Goal: Browse casually

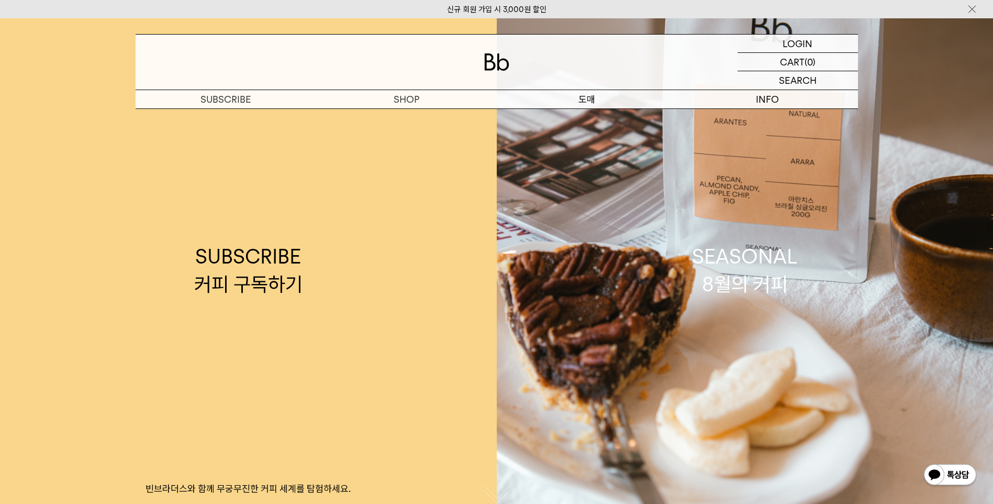
click at [586, 99] on p "도매" at bounding box center [587, 99] width 181 height 18
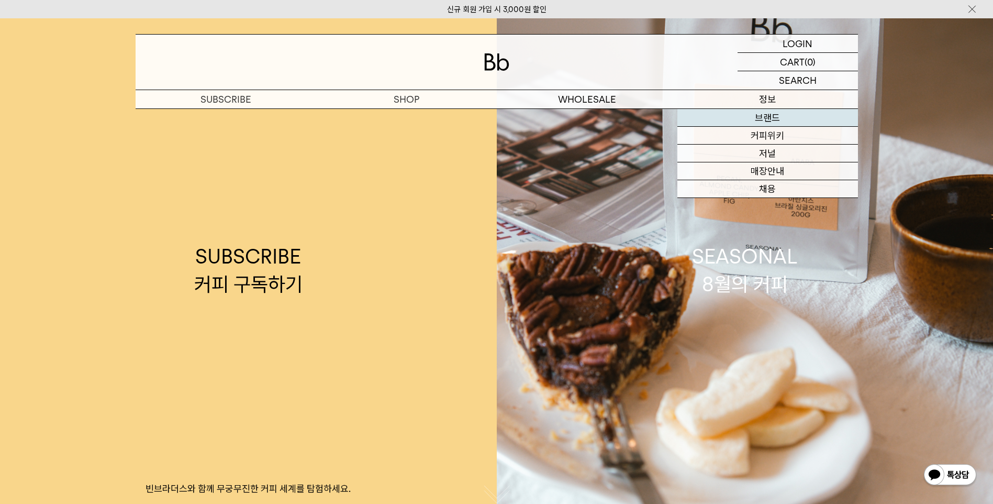
click at [796, 117] on link "브랜드" at bounding box center [768, 118] width 181 height 18
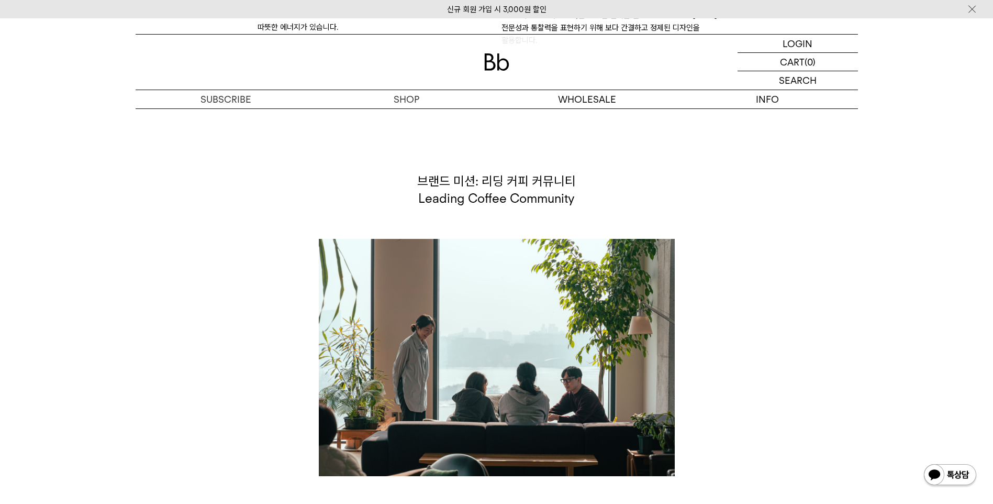
scroll to position [2000, 0]
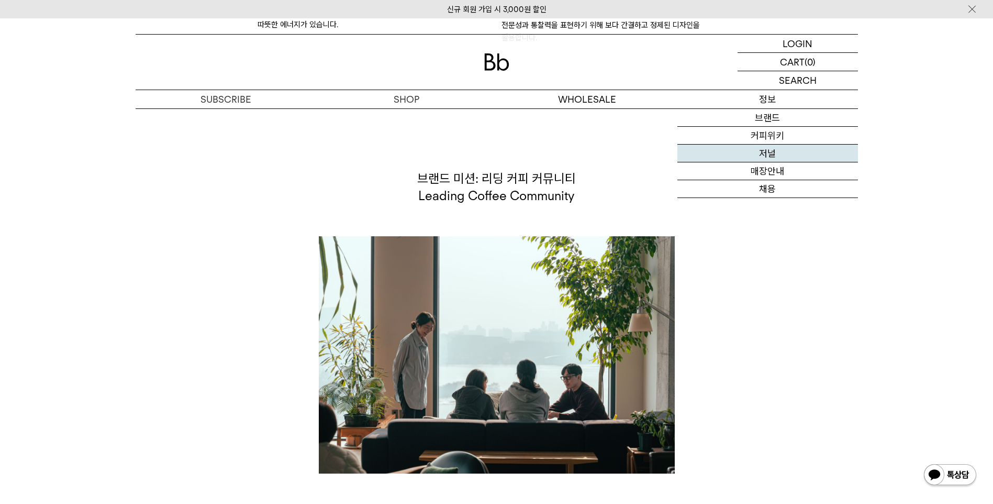
click at [781, 154] on link "저널" at bounding box center [768, 154] width 181 height 18
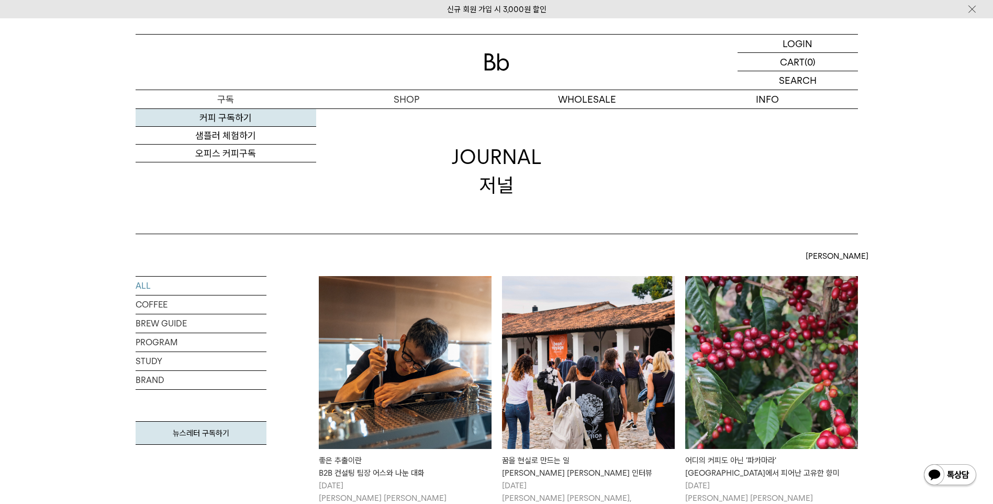
click at [228, 116] on link "커피 구독하기" at bounding box center [226, 118] width 181 height 18
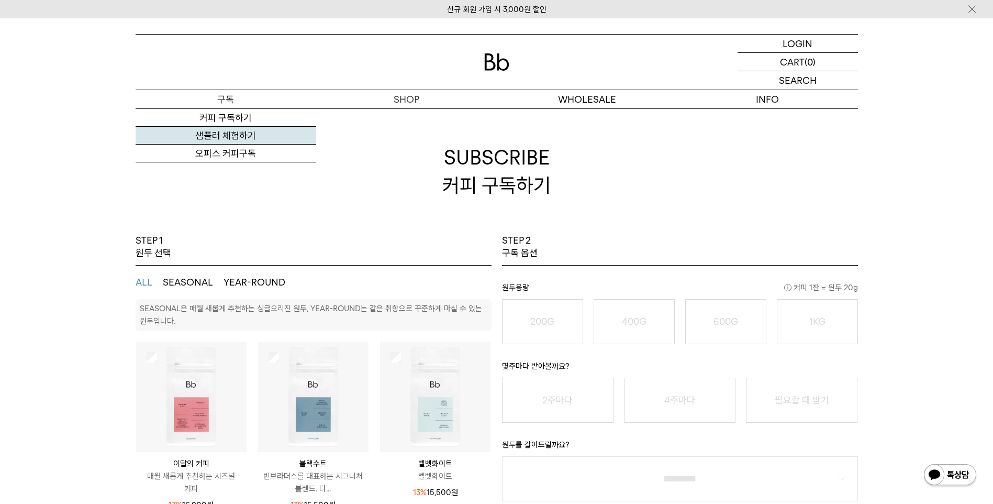
click at [224, 140] on link "샘플러 체험하기" at bounding box center [226, 136] width 181 height 18
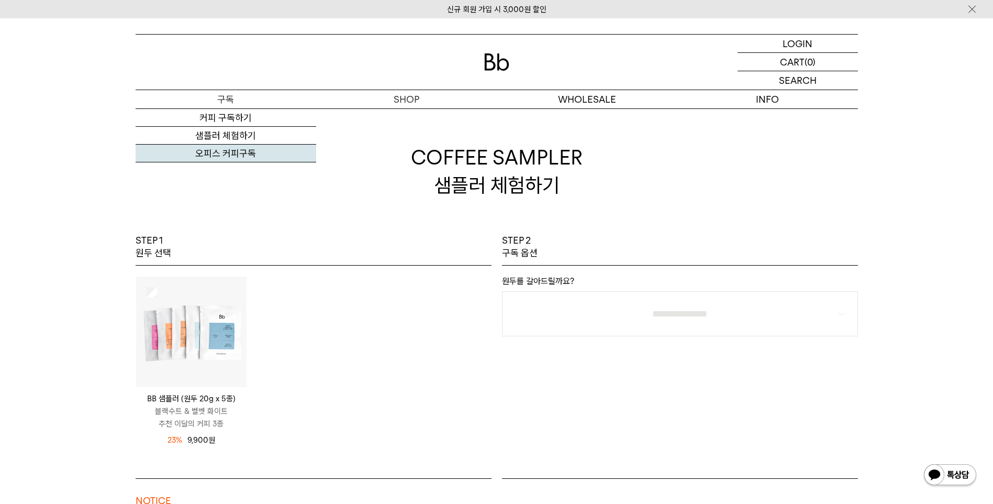
click at [237, 151] on link "오피스 커피구독" at bounding box center [226, 154] width 181 height 18
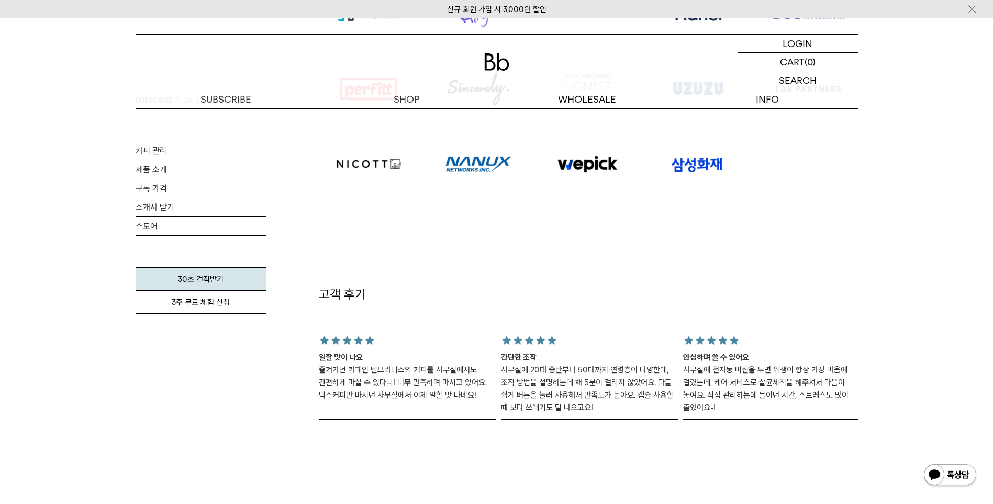
scroll to position [838, 0]
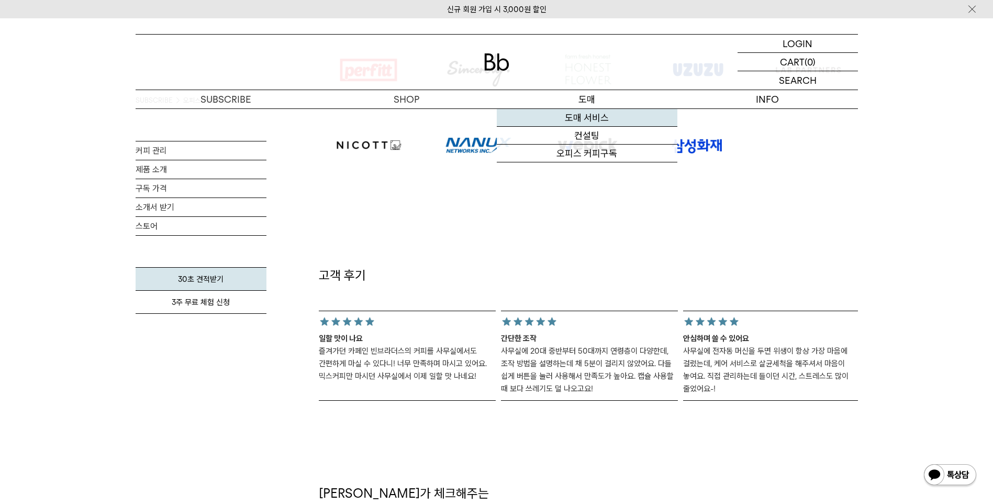
click at [608, 124] on link "도매 서비스" at bounding box center [587, 118] width 181 height 18
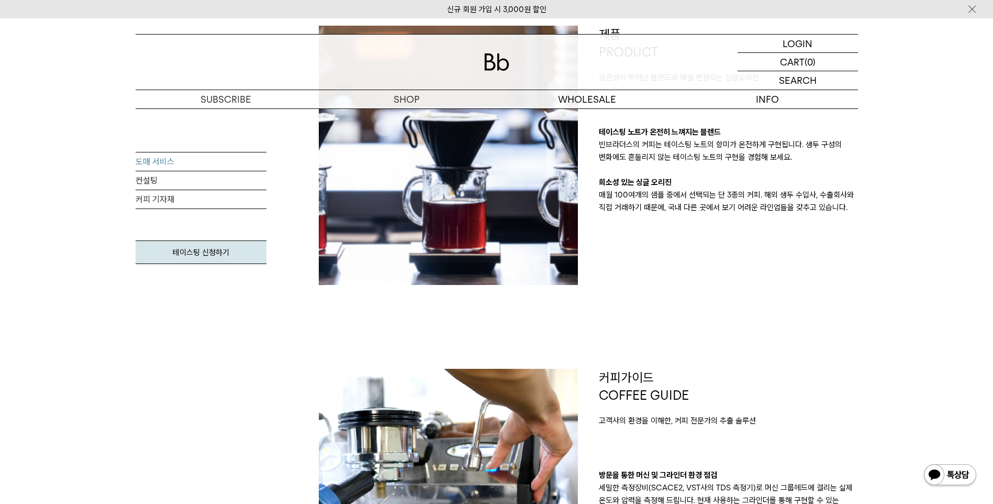
scroll to position [105, 0]
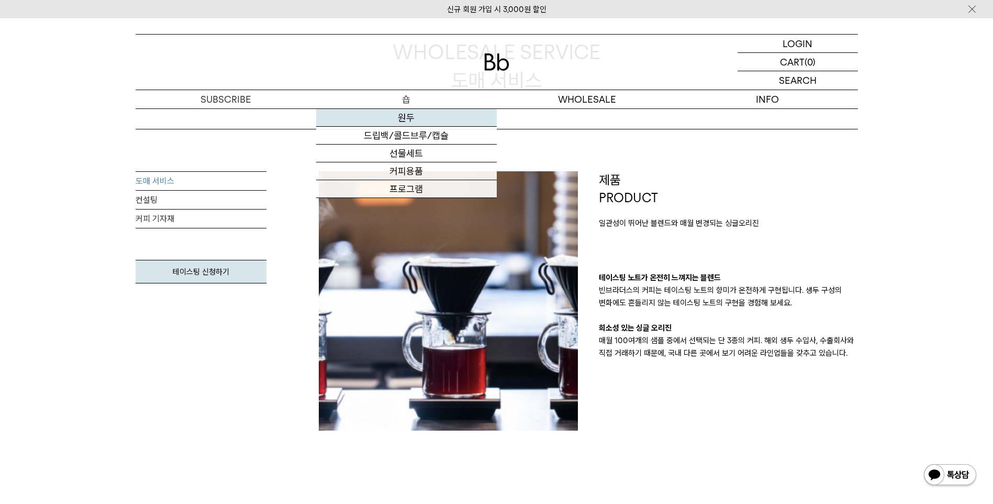
click at [402, 118] on link "원두" at bounding box center [406, 118] width 181 height 18
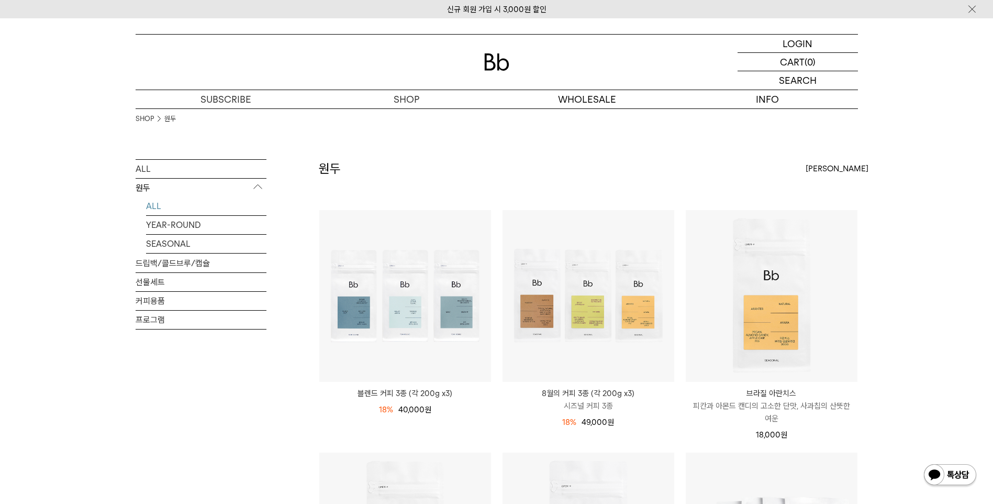
click at [485, 75] on div at bounding box center [497, 62] width 723 height 55
click at [490, 65] on img at bounding box center [496, 61] width 25 height 17
